Goal: Information Seeking & Learning: Learn about a topic

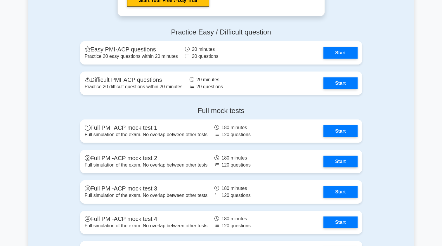
scroll to position [1737, 0]
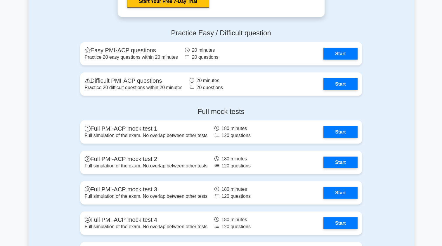
click at [343, 159] on link "Start" at bounding box center [341, 163] width 34 height 12
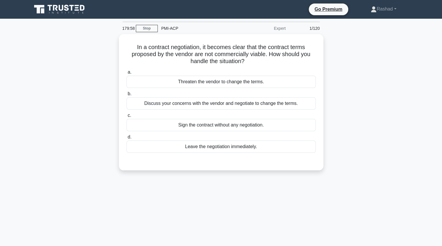
click at [42, 11] on icon at bounding box center [43, 10] width 4 height 5
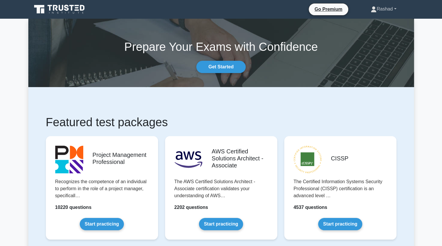
click at [387, 6] on link "Rashad" at bounding box center [383, 9] width 53 height 12
click at [376, 23] on link "Profile" at bounding box center [380, 22] width 46 height 9
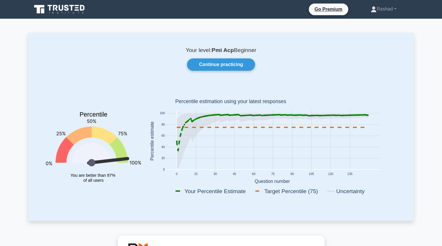
click at [250, 49] on p "Your level: Pmi Acp Beginner" at bounding box center [221, 50] width 358 height 7
click at [380, 10] on link "Rashad" at bounding box center [383, 9] width 53 height 12
click at [372, 23] on link "Profile" at bounding box center [380, 22] width 46 height 9
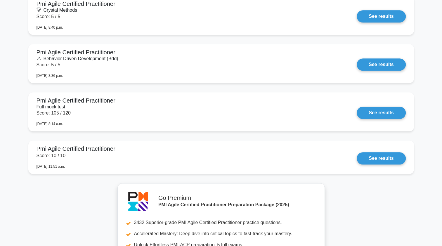
scroll to position [540, 0]
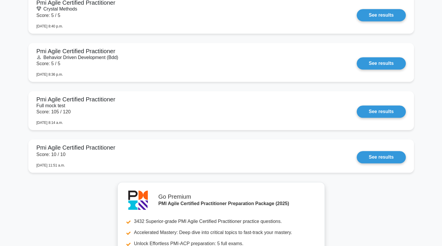
click at [385, 109] on link "See results" at bounding box center [381, 112] width 49 height 12
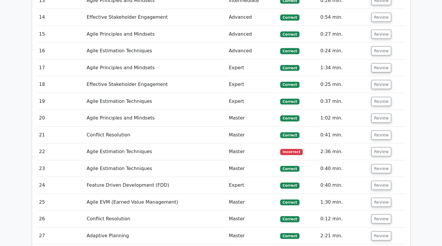
scroll to position [1311, 0]
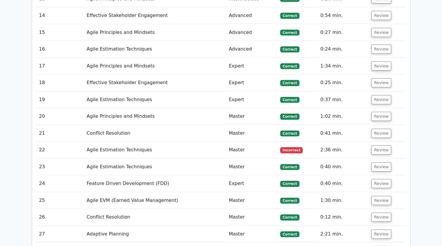
click at [380, 146] on button "Review" at bounding box center [382, 150] width 20 height 9
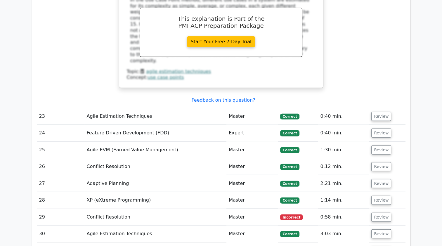
scroll to position [1628, 0]
click at [385, 213] on button "Review" at bounding box center [382, 217] width 20 height 9
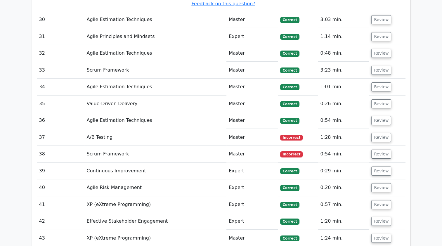
scroll to position [2100, 0]
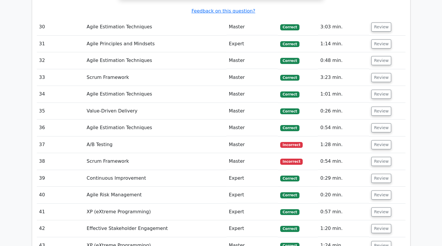
click at [380, 140] on button "Review" at bounding box center [382, 144] width 20 height 9
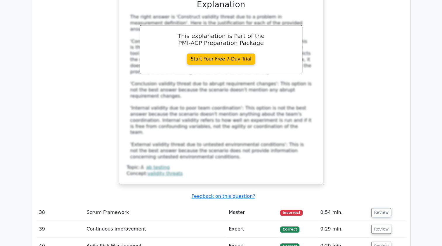
scroll to position [2380, 0]
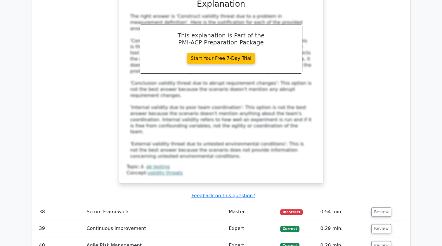
click at [383, 208] on button "Review" at bounding box center [382, 212] width 20 height 9
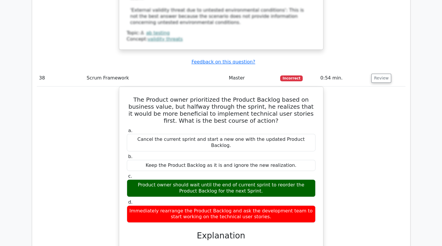
scroll to position [2514, 0]
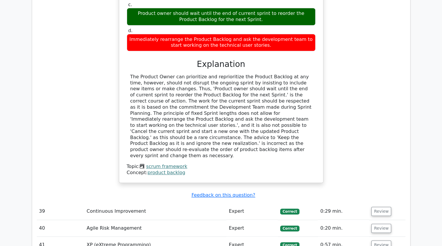
scroll to position [2729, 0]
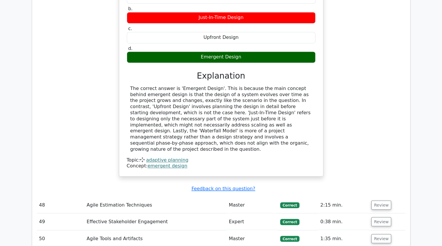
scroll to position [3136, 0]
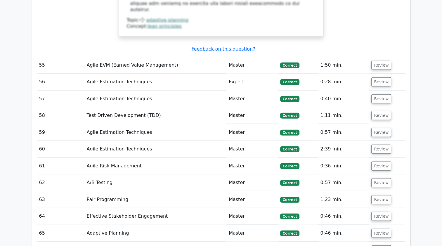
scroll to position [3650, 0]
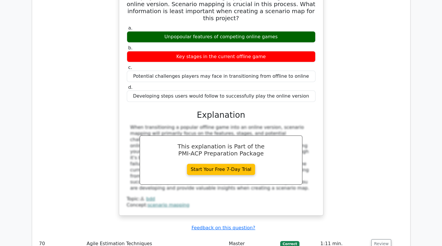
scroll to position [3976, 0]
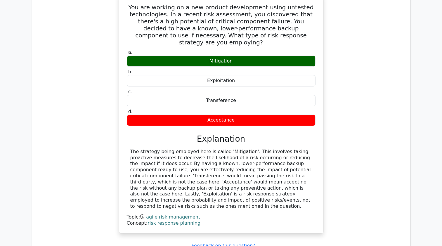
scroll to position [4301, 0]
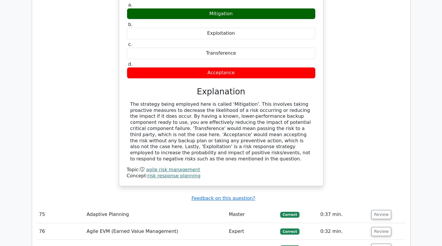
scroll to position [4346, 0]
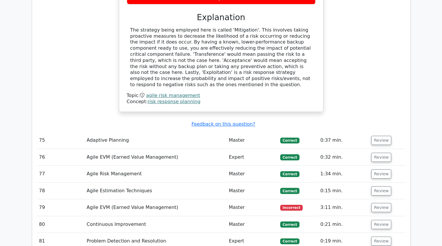
scroll to position [4422, 0]
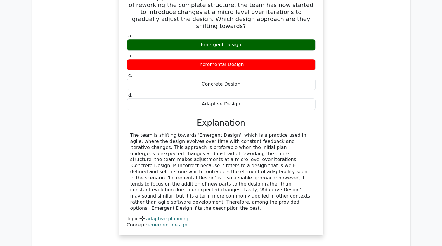
scroll to position [4778, 0]
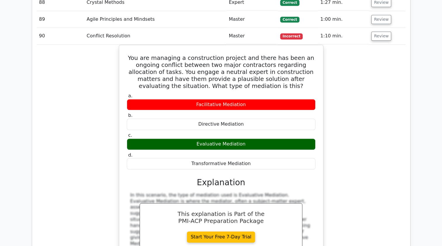
scroll to position [5059, 0]
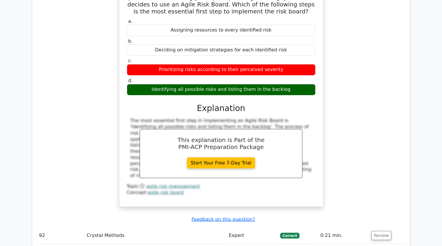
scroll to position [5398, 0]
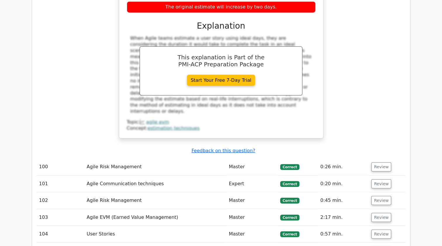
scroll to position [5884, 0]
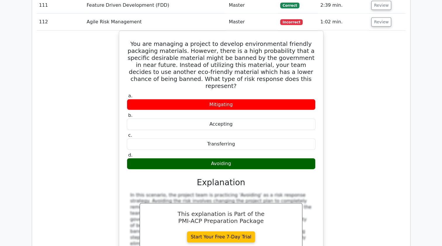
scroll to position [6231, 0]
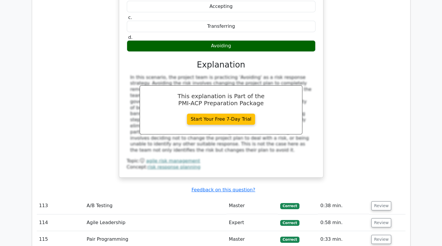
scroll to position [6327, 0]
